Goal: Task Accomplishment & Management: Use online tool/utility

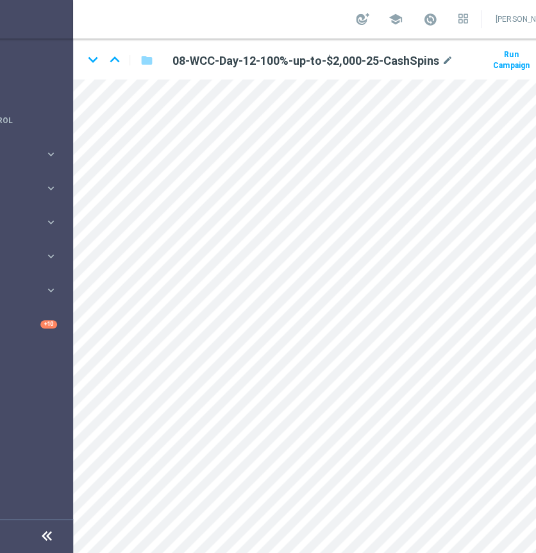
scroll to position [0, 167]
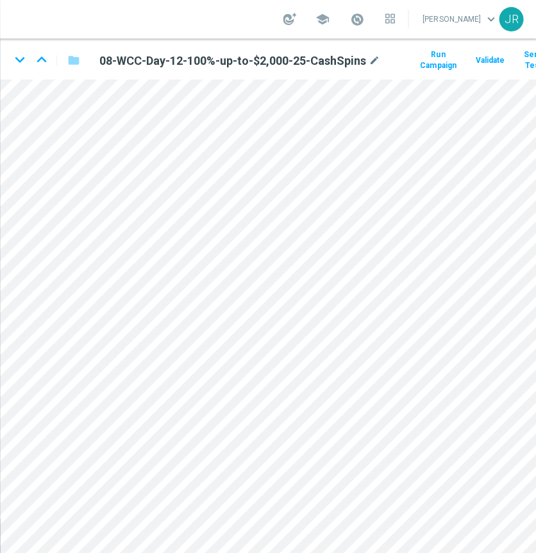
click at [370, 201] on html "equalizer Dashboard Mission Control" at bounding box center [101, 276] width 536 height 553
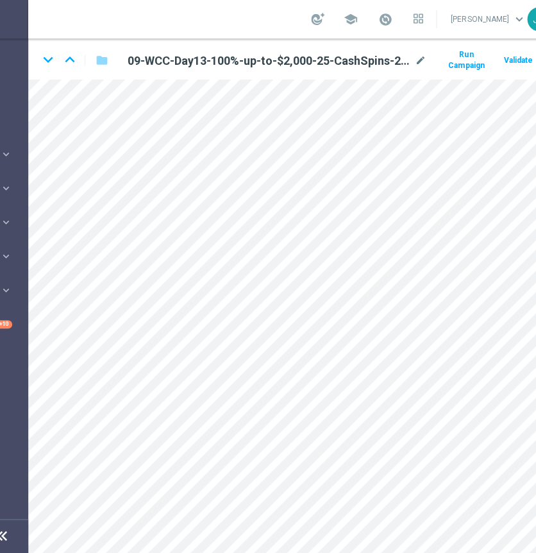
scroll to position [0, 167]
